Goal: Task Accomplishment & Management: Use online tool/utility

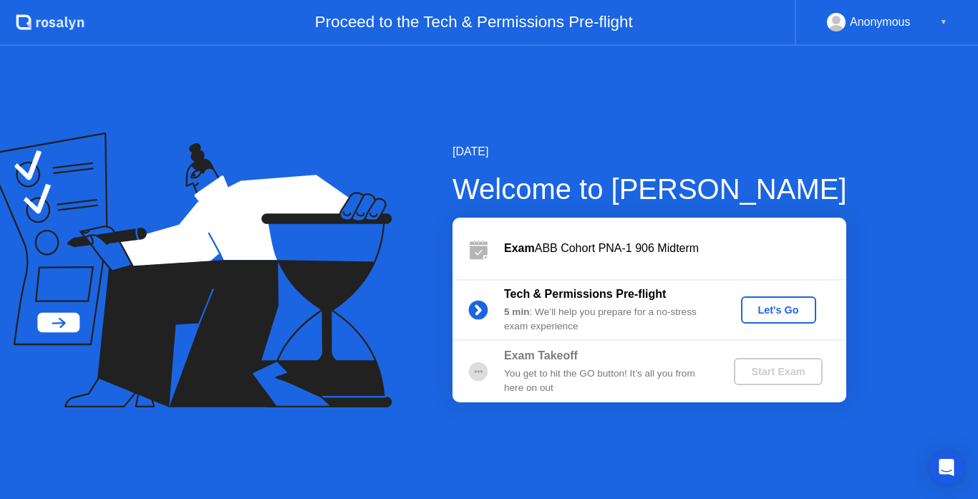
click at [774, 306] on div "Let's Go" at bounding box center [779, 309] width 64 height 11
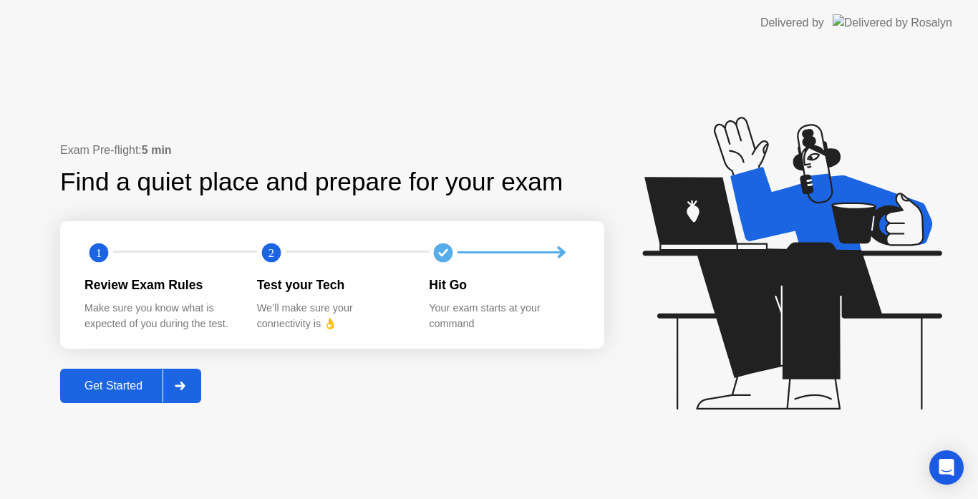
click at [102, 380] on div "Get Started" at bounding box center [113, 386] width 98 height 13
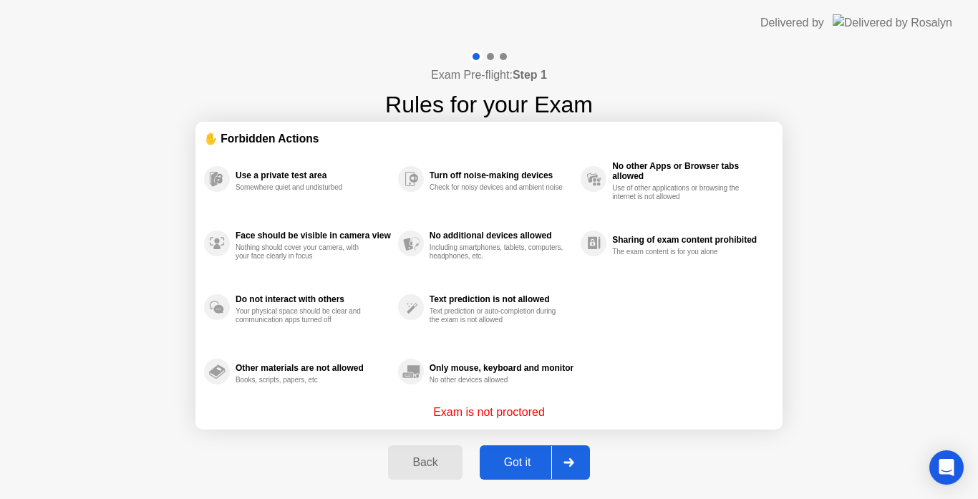
click at [514, 456] on div "Got it" at bounding box center [517, 462] width 67 height 13
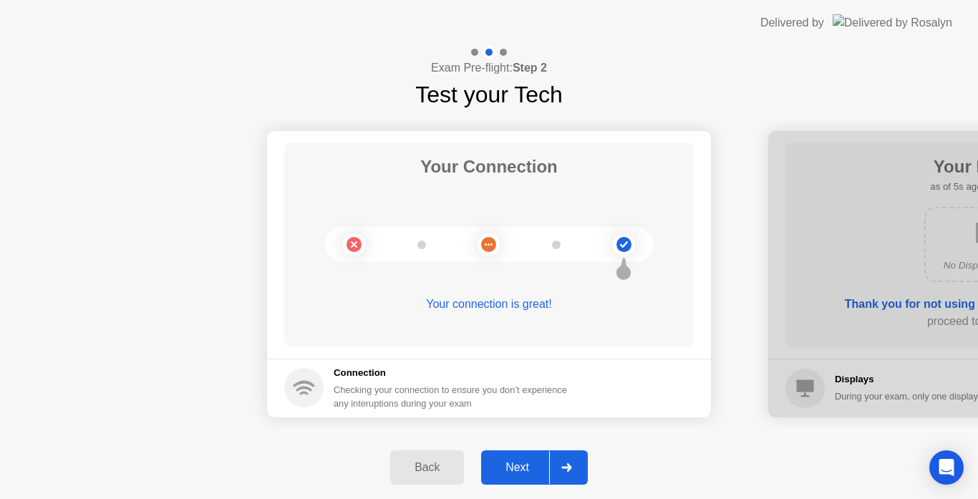
click at [514, 454] on button "Next" at bounding box center [534, 467] width 107 height 34
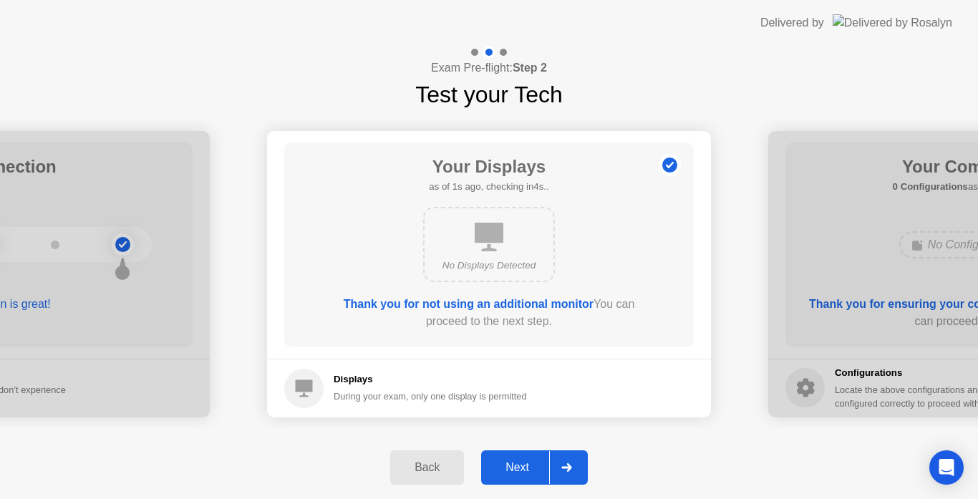
click at [514, 454] on button "Next" at bounding box center [534, 467] width 107 height 34
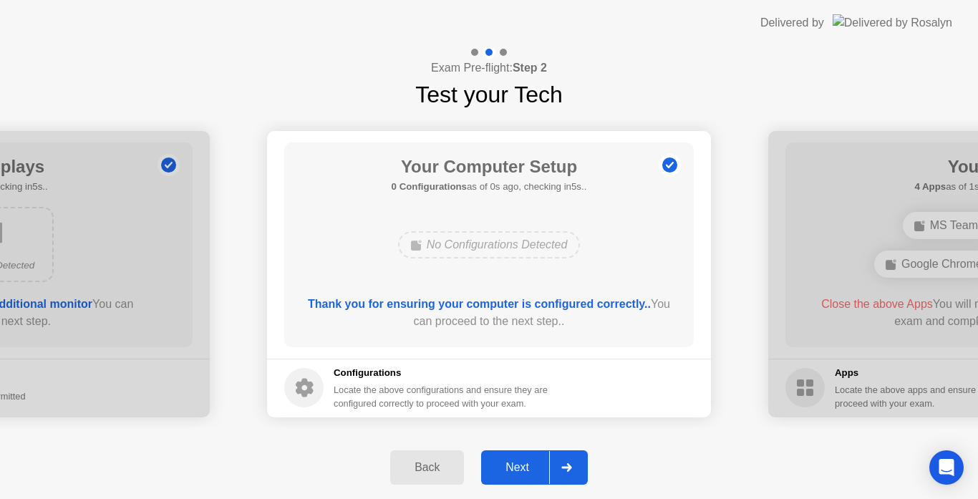
click at [514, 454] on button "Next" at bounding box center [534, 467] width 107 height 34
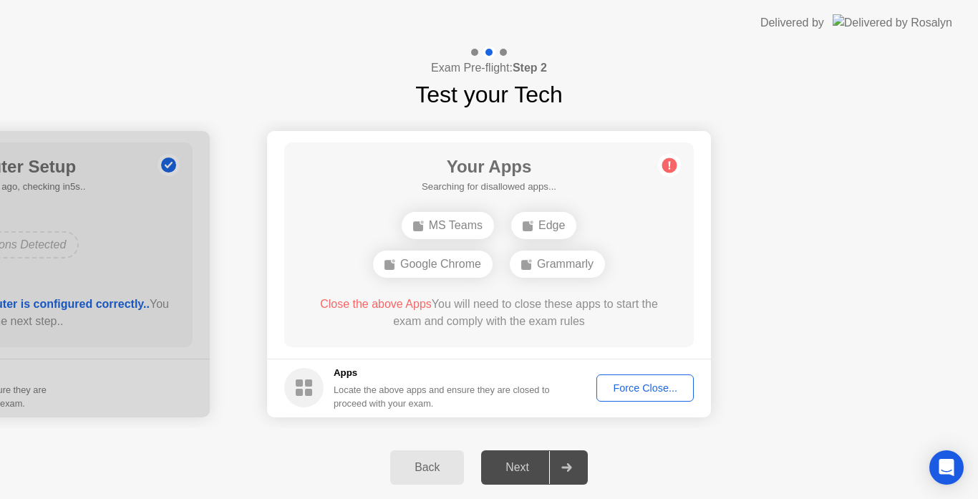
click at [630, 384] on div "Force Close..." at bounding box center [645, 387] width 87 height 11
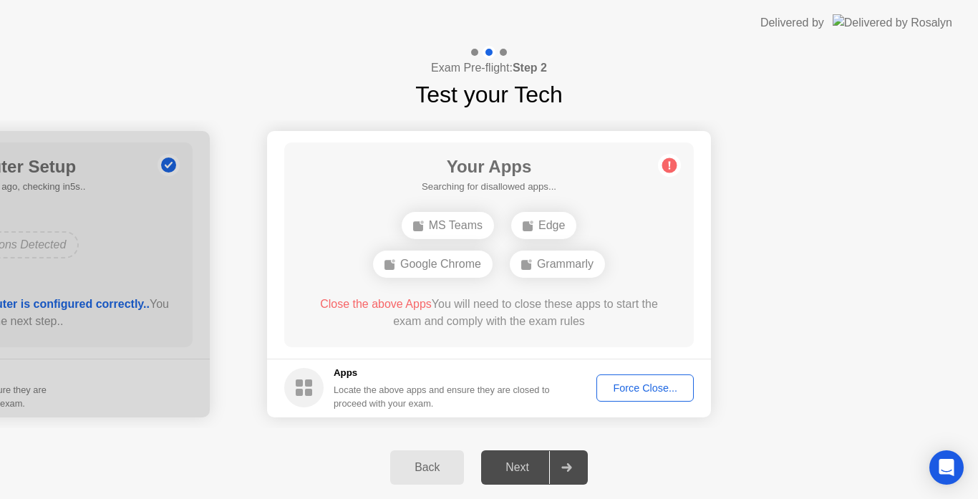
click at [618, 392] on div "Force Close..." at bounding box center [645, 387] width 87 height 11
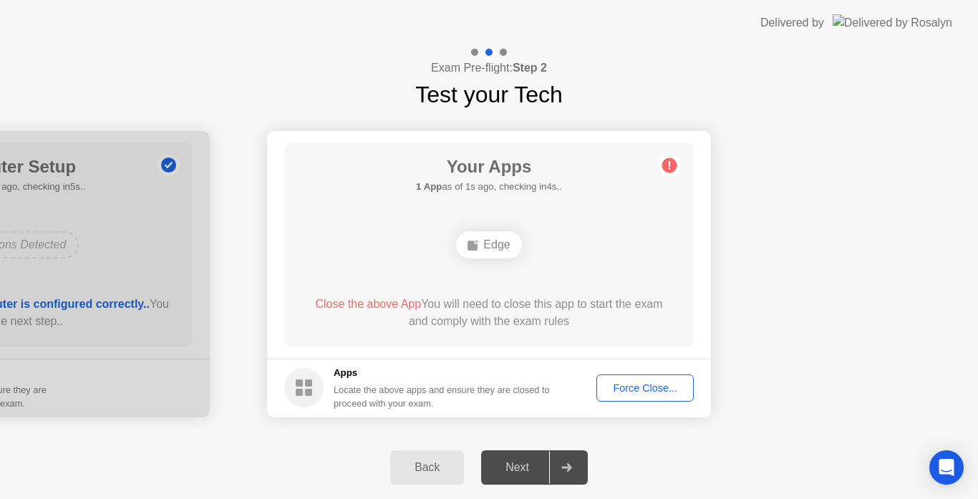
click at [395, 305] on span "Close the above App" at bounding box center [368, 304] width 106 height 12
click at [637, 393] on div "Force Close..." at bounding box center [645, 387] width 87 height 11
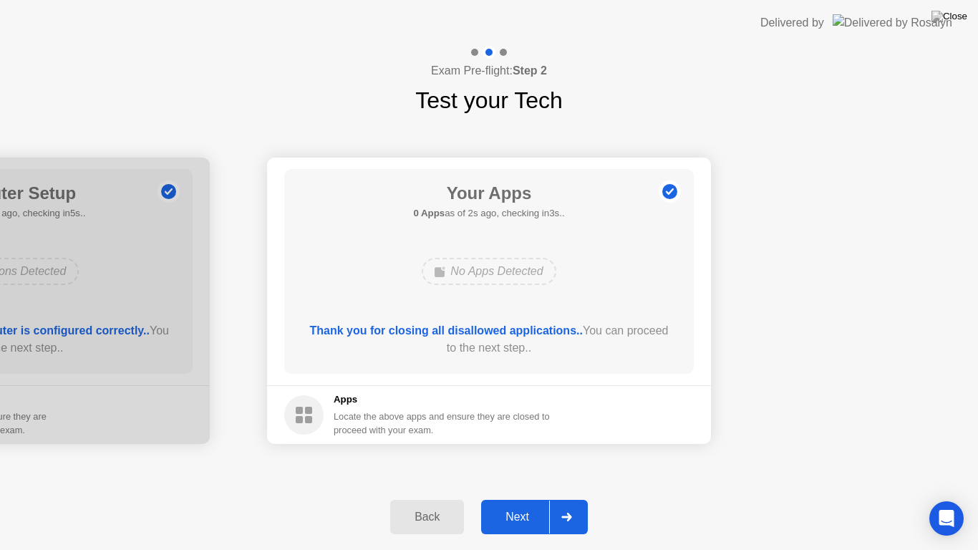
click at [520, 498] on div "Next" at bounding box center [518, 517] width 64 height 13
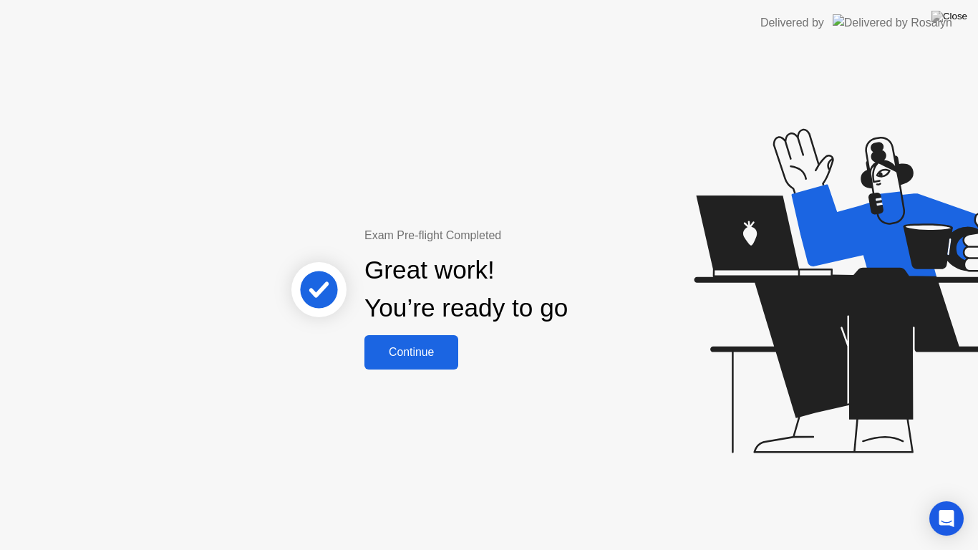
click at [408, 342] on button "Continue" at bounding box center [412, 352] width 94 height 34
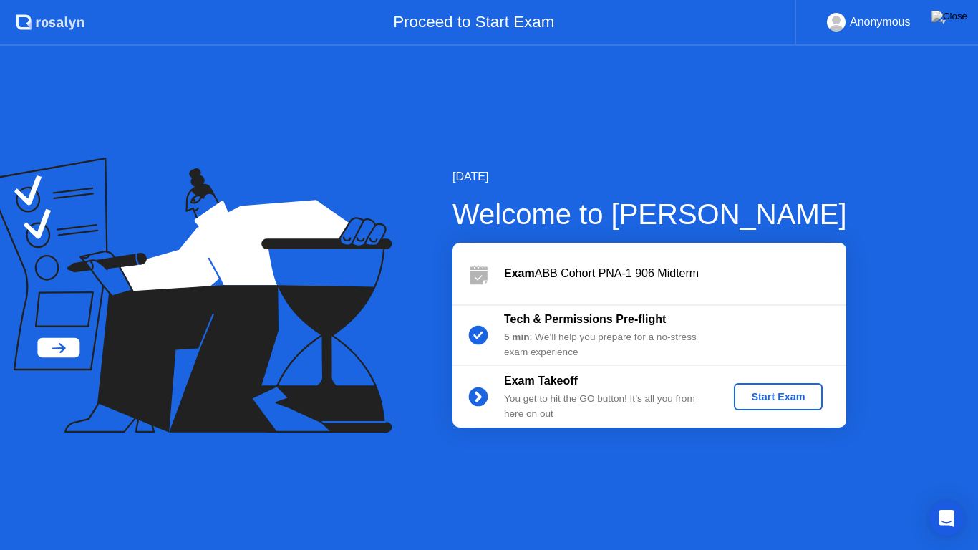
click at [776, 395] on div "Start Exam" at bounding box center [778, 396] width 77 height 11
